Goal: Information Seeking & Learning: Find specific fact

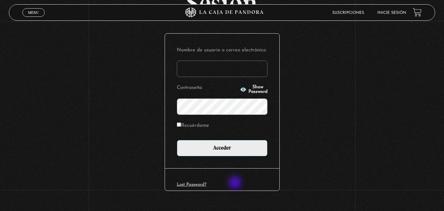
scroll to position [66, 0]
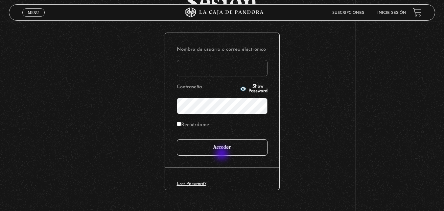
type input "priscilla solis"
click at [227, 150] on input "Acceder" at bounding box center [222, 147] width 91 height 16
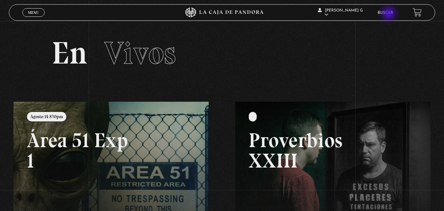
click at [389, 13] on link "Buscar" at bounding box center [385, 13] width 15 height 4
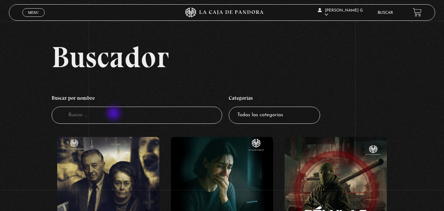
click at [114, 114] on input "Buscador" at bounding box center [137, 114] width 171 height 17
type input "proverbios xx"
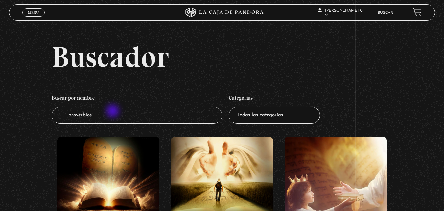
click at [113, 111] on input "proverbios" at bounding box center [137, 114] width 171 height 17
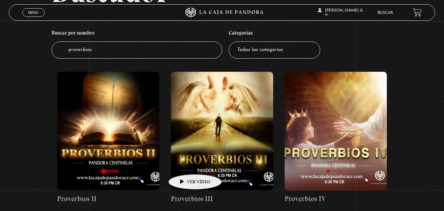
scroll to position [66, 0]
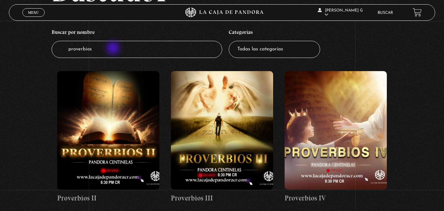
click at [114, 49] on input "proverbios" at bounding box center [137, 49] width 171 height 17
type input "proverbios"
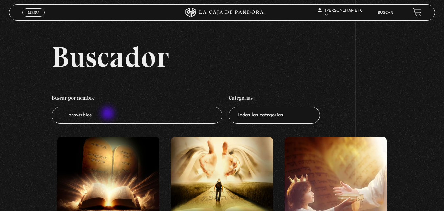
click at [108, 114] on input "proverbios" at bounding box center [137, 114] width 171 height 17
type input "proverbiosII"
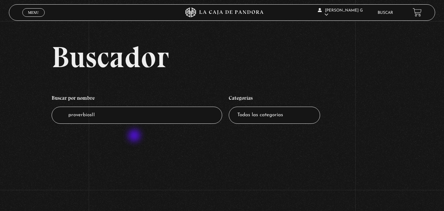
scroll to position [33, 0]
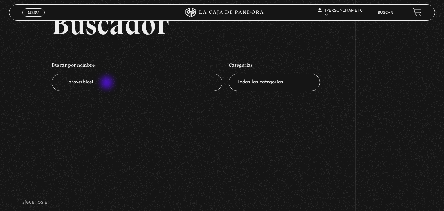
click at [107, 83] on input "proverbiosII" at bounding box center [137, 82] width 171 height 17
type input "proverbios"
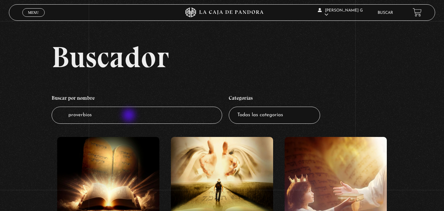
click at [129, 116] on input "proverbios" at bounding box center [137, 114] width 171 height 17
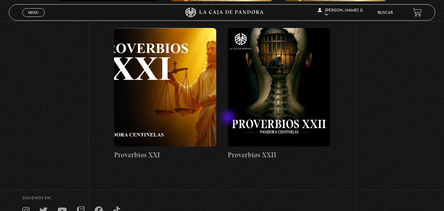
scroll to position [977, 0]
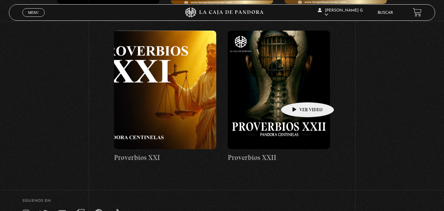
click at [296, 91] on figure at bounding box center [279, 90] width 102 height 118
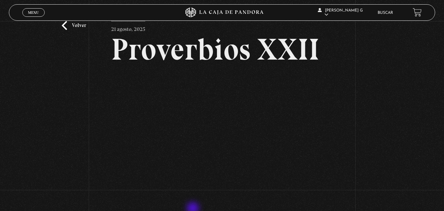
scroll to position [33, 0]
